Goal: Information Seeking & Learning: Learn about a topic

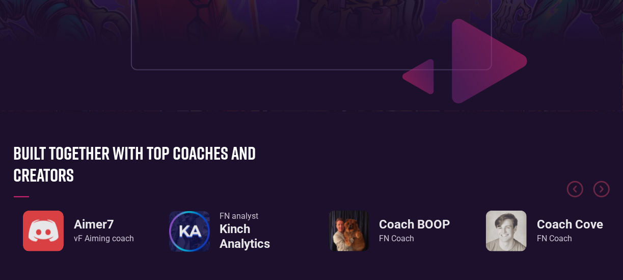
scroll to position [0, 1]
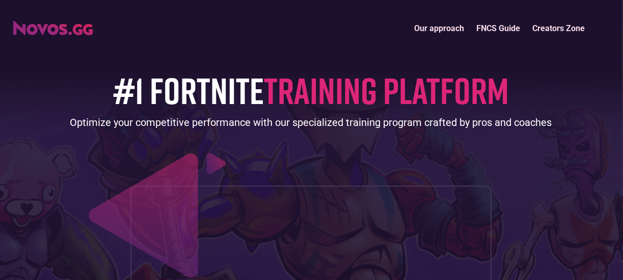
click at [503, 24] on link "FNCS Guide" at bounding box center [499, 28] width 56 height 22
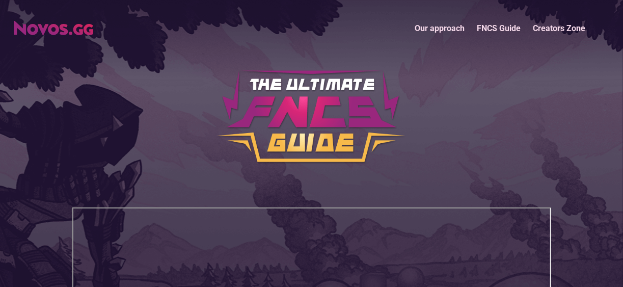
click at [461, 25] on link "Our approach" at bounding box center [440, 28] width 62 height 22
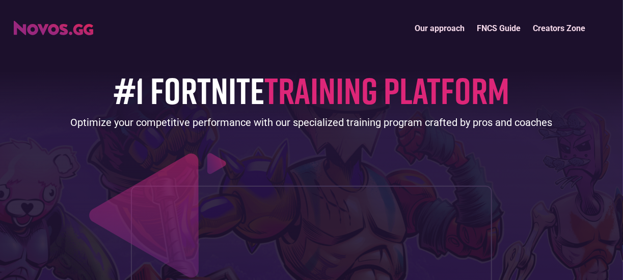
click at [537, 29] on link "Creators Zone" at bounding box center [559, 28] width 65 height 22
